Goal: Check status: Check status

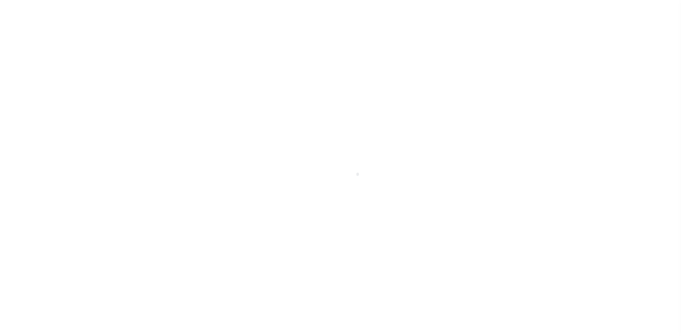
scroll to position [6, 0]
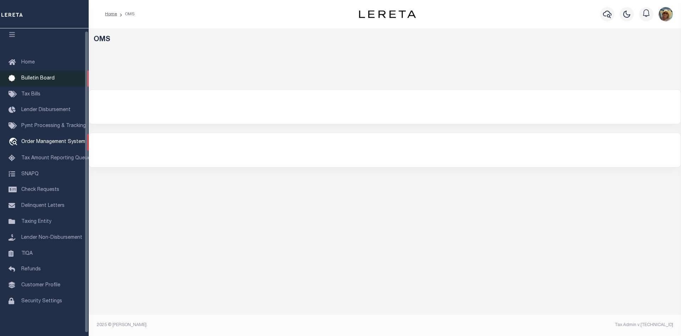
select select "200"
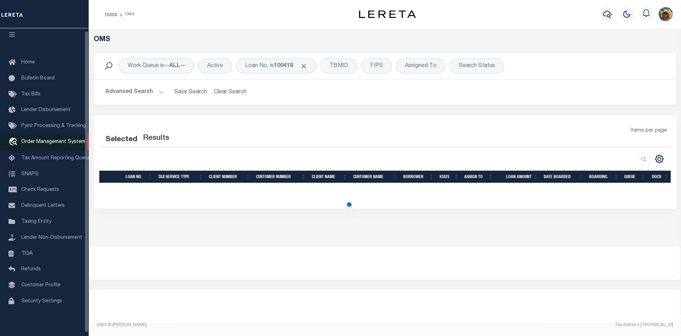
select select "200"
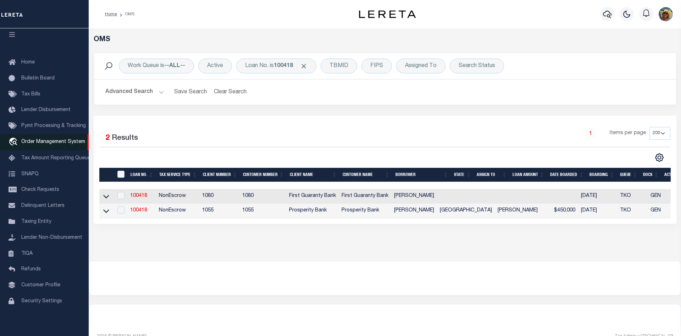
click at [45, 143] on span "Order Management System" at bounding box center [53, 141] width 64 height 5
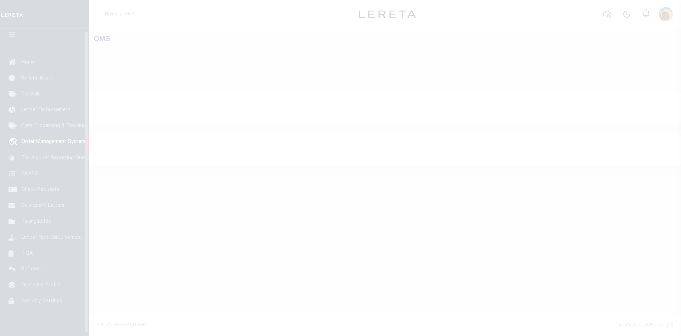
scroll to position [13, 0]
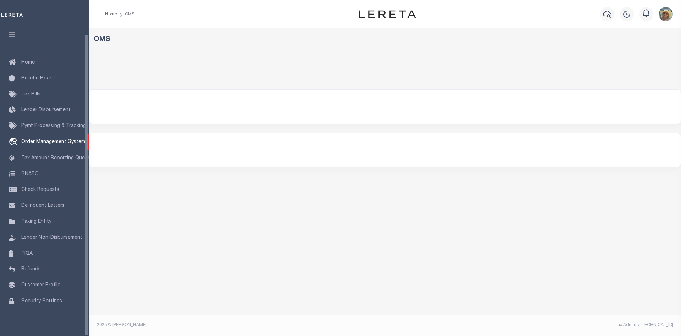
select select "200"
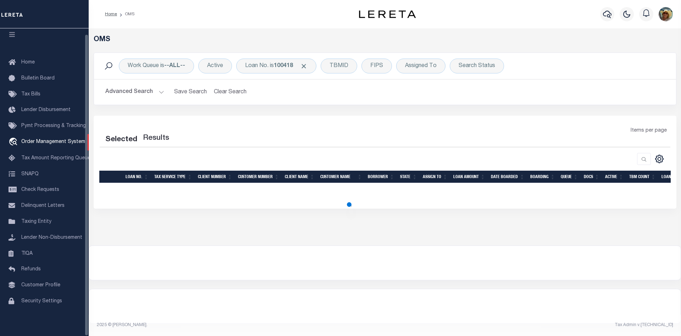
select select "200"
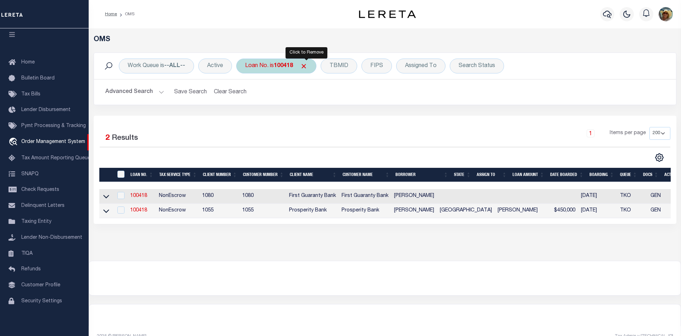
click at [306, 67] on span "Click to Remove" at bounding box center [303, 65] width 7 height 7
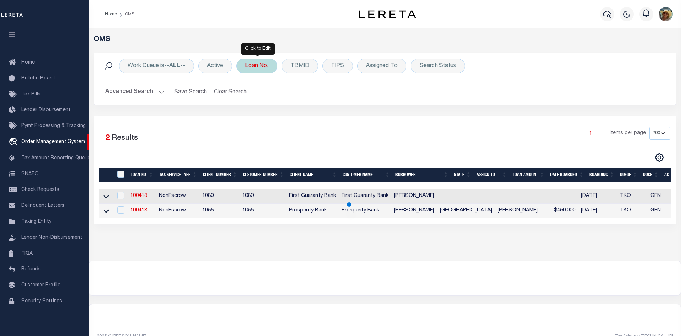
click at [265, 68] on div "Loan No." at bounding box center [256, 66] width 41 height 15
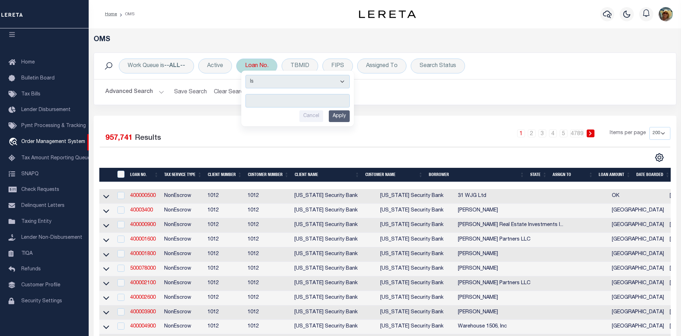
click at [275, 100] on input "text" at bounding box center [297, 100] width 104 height 13
type input "4001356"
click at [340, 117] on input "Apply" at bounding box center [339, 116] width 21 height 12
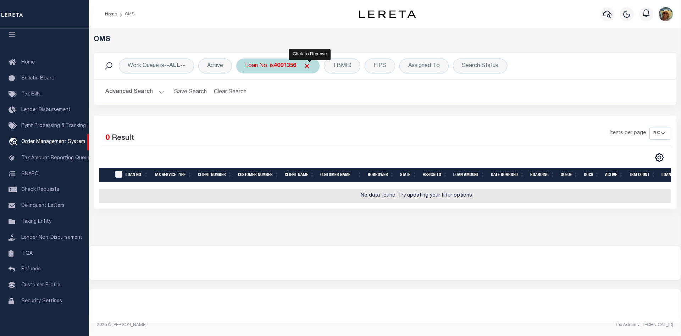
click at [311, 68] on span "Click to Remove" at bounding box center [306, 65] width 7 height 7
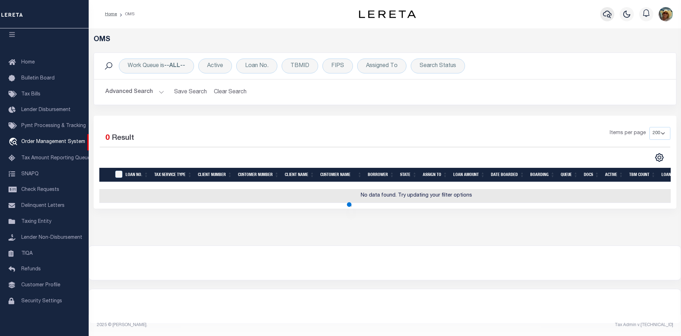
click at [609, 17] on icon "button" at bounding box center [607, 14] width 9 height 7
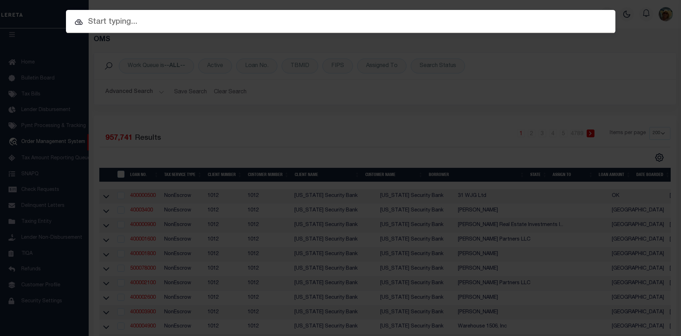
paste input "4001356"
type input "4001356"
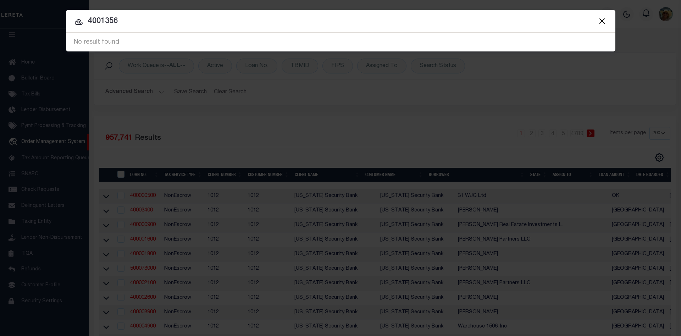
click at [602, 23] on button "Close" at bounding box center [602, 20] width 9 height 9
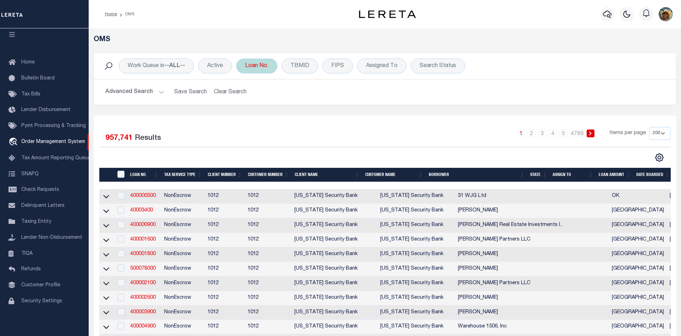
click at [270, 71] on div "Loan No." at bounding box center [256, 66] width 41 height 15
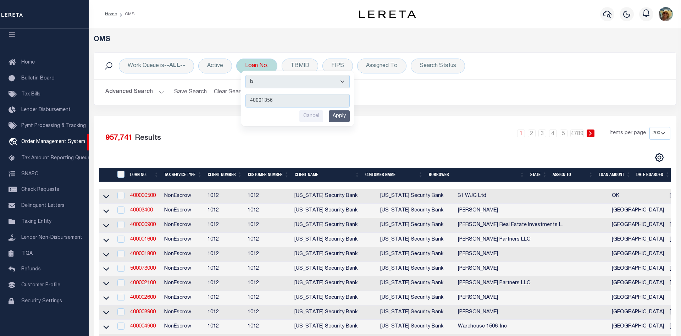
type input "40001356"
click at [339, 116] on input "Apply" at bounding box center [339, 116] width 21 height 12
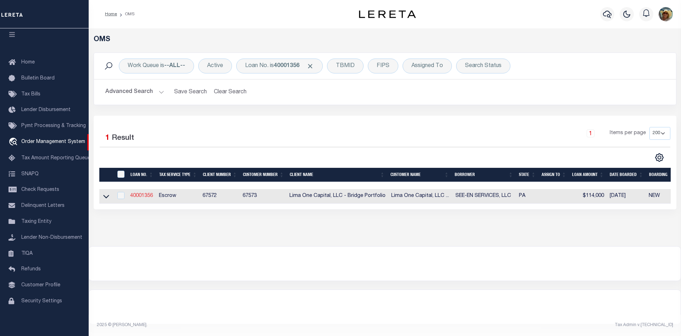
click at [136, 197] on link "40001356" at bounding box center [141, 195] width 23 height 5
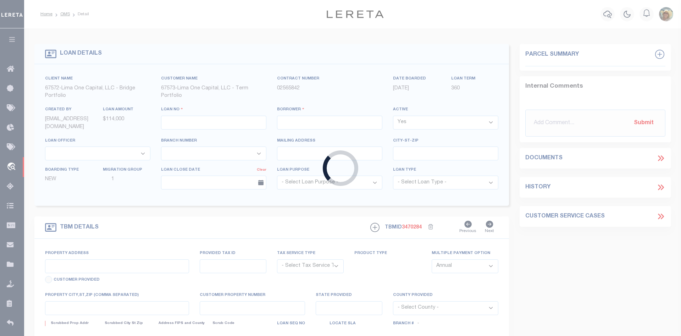
type input "40001356"
type input "SEE-EN SERVICES, LLC"
select select
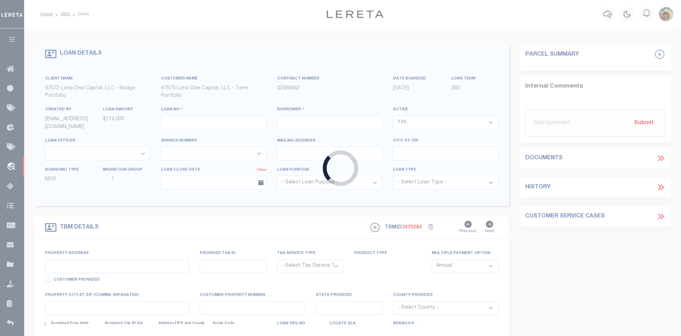
select select
type input "[STREET_ADDRESS]"
radio input "true"
select select "Escrow"
select select
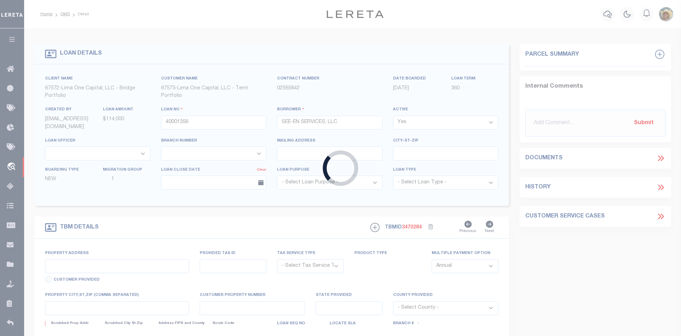
type input "[GEOGRAPHIC_DATA] PA 17050"
type input "40001356-1"
type input "PA"
type textarea "NO COLLECTOR INFO PROVIDED BY THE CLIENT."
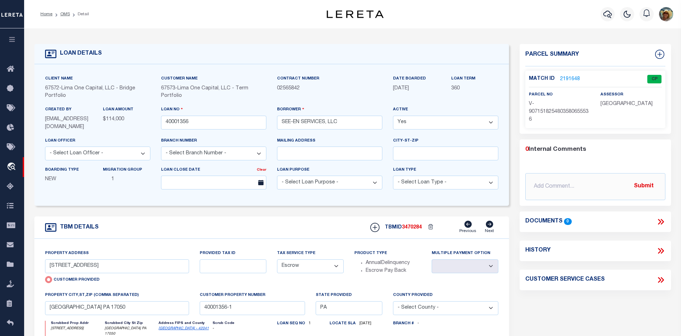
click at [571, 78] on link "2191648" at bounding box center [570, 79] width 20 height 7
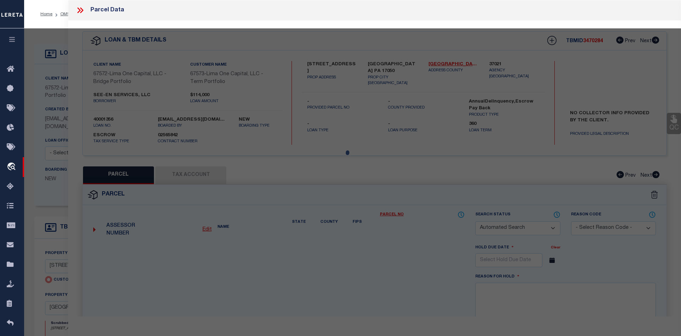
checkbox input "false"
select select "CP"
select select "AGW"
select select
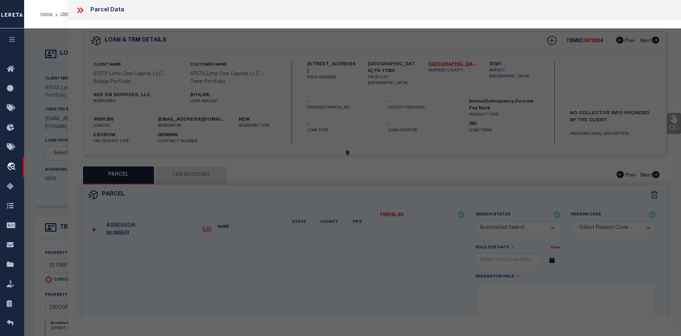
type input "[STREET_ADDRESS]"
checkbox input "false"
type input "[GEOGRAPHIC_DATA] PA 17050"
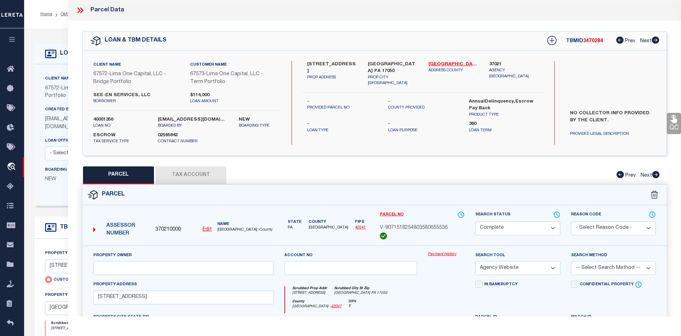
click at [442, 255] on link "Payment History" at bounding box center [446, 255] width 37 height 6
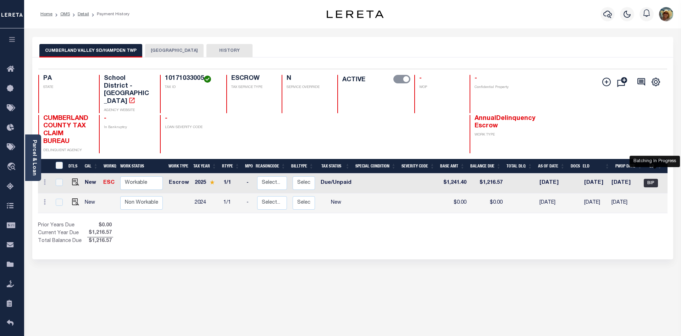
click at [654, 179] on span "BIP" at bounding box center [651, 183] width 14 height 9
checkbox input "true"
